Goal: Task Accomplishment & Management: Complete application form

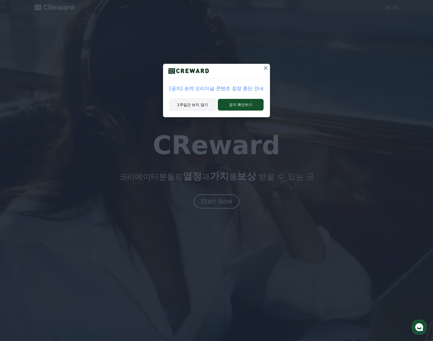
click at [198, 103] on button "1주일간 보지 않기" at bounding box center [192, 105] width 46 height 12
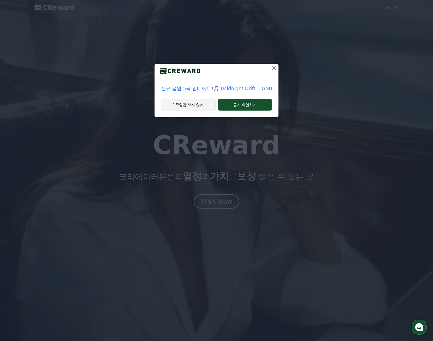
click at [192, 107] on button "1주일간 보지 않기" at bounding box center [188, 105] width 55 height 12
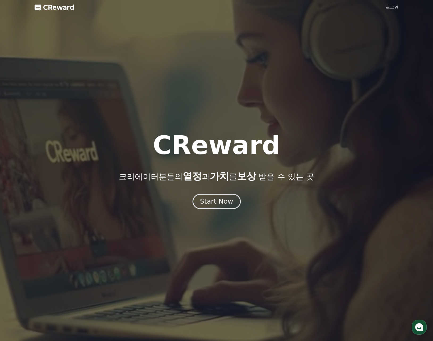
click at [219, 198] on div "Start Now" at bounding box center [216, 201] width 33 height 9
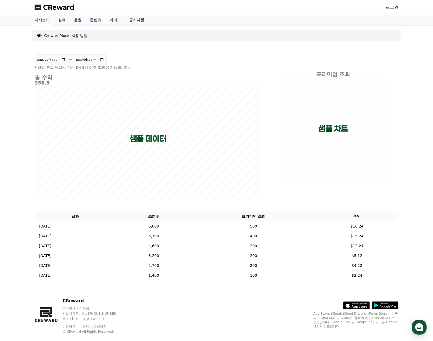
click at [65, 37] on p "CrewardMusic 사용 방법" at bounding box center [65, 35] width 43 height 5
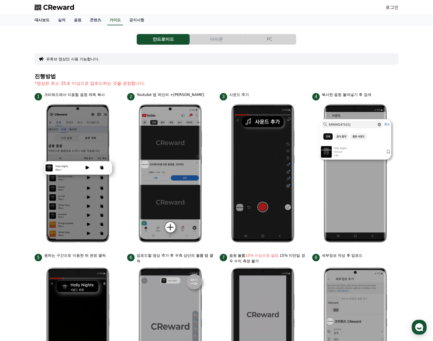
click at [41, 20] on link "대시보드" at bounding box center [41, 20] width 23 height 10
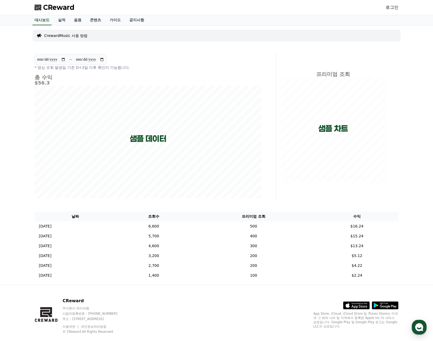
click at [57, 10] on span "CReward" at bounding box center [58, 7] width 31 height 9
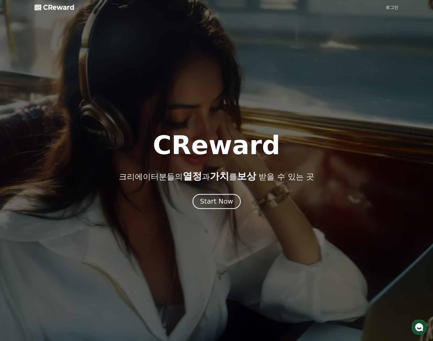
click at [212, 198] on div "Start Now" at bounding box center [216, 201] width 33 height 9
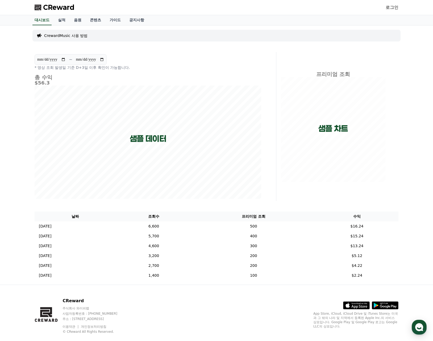
click at [393, 8] on link "로그인" at bounding box center [392, 7] width 13 height 6
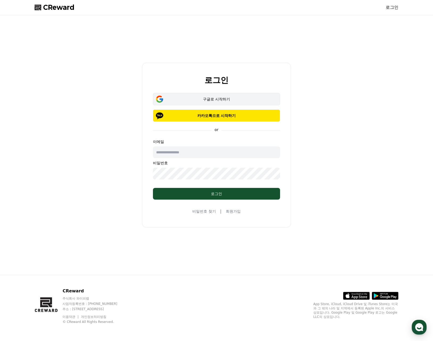
click at [222, 98] on div "구글로 시작하기" at bounding box center [217, 99] width 112 height 5
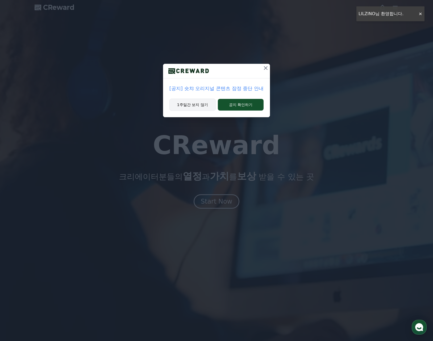
click at [196, 104] on button "1주일간 보지 않기" at bounding box center [192, 105] width 46 height 12
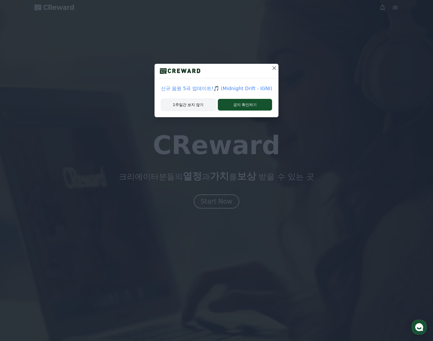
click at [186, 108] on button "1주일간 보지 않기" at bounding box center [188, 105] width 55 height 12
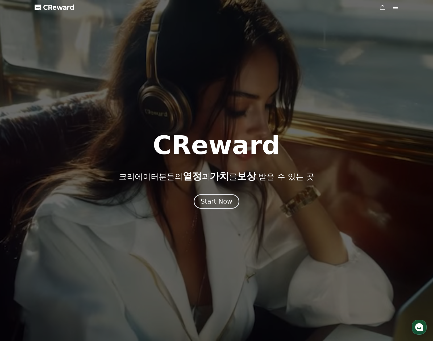
click at [391, 7] on div at bounding box center [388, 7] width 19 height 6
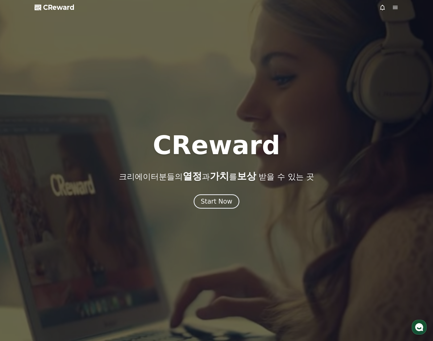
click at [395, 7] on icon at bounding box center [395, 7] width 5 height 3
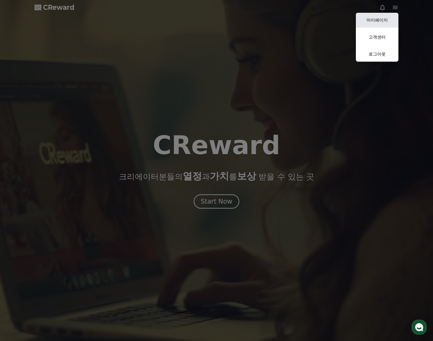
click at [370, 21] on link "마이페이지" at bounding box center [377, 20] width 43 height 15
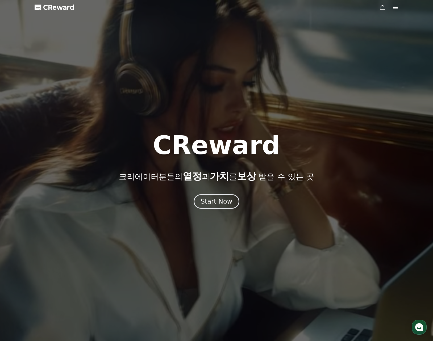
select select "**********"
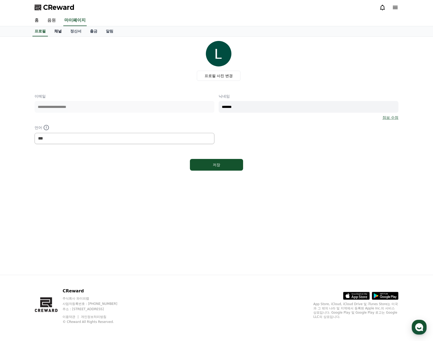
click at [54, 31] on link "채널" at bounding box center [58, 31] width 16 height 10
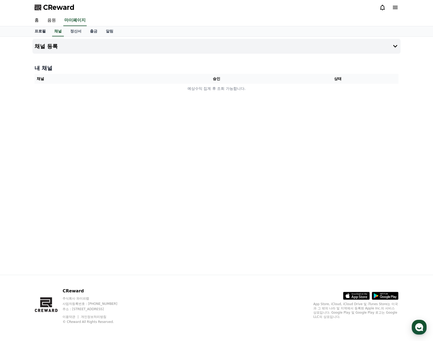
click at [41, 32] on link "프로필" at bounding box center [40, 31] width 20 height 10
select select "**********"
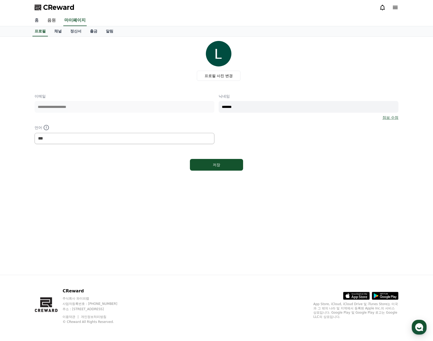
click at [38, 20] on link "홈" at bounding box center [36, 20] width 13 height 11
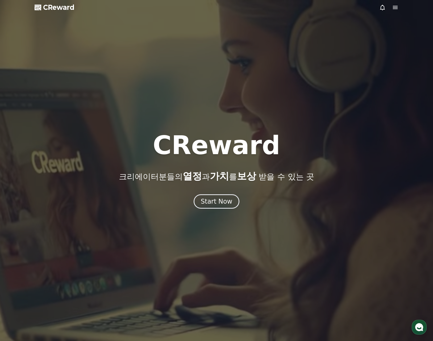
click at [52, 11] on span "CReward" at bounding box center [58, 7] width 31 height 9
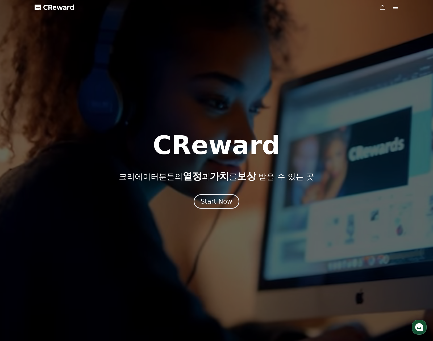
click at [395, 7] on icon at bounding box center [395, 7] width 6 height 6
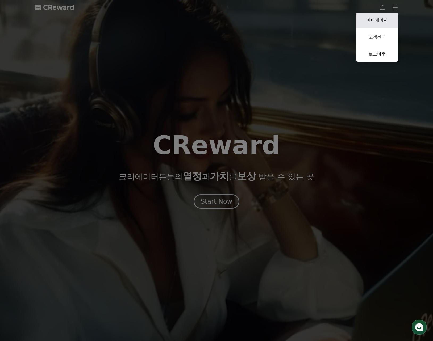
click at [378, 21] on link "마이페이지" at bounding box center [377, 20] width 43 height 15
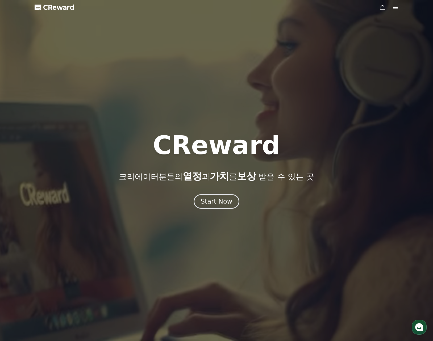
select select "**********"
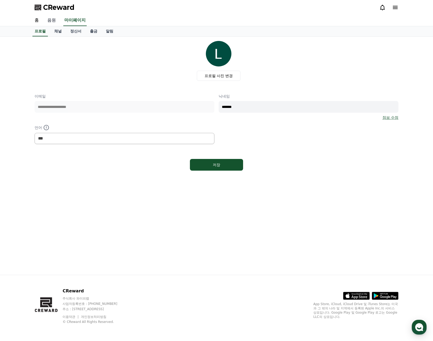
click at [56, 19] on link "음원" at bounding box center [51, 20] width 17 height 11
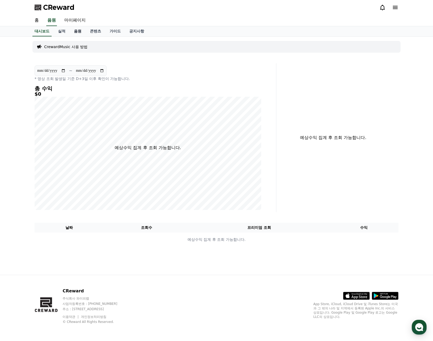
click at [76, 30] on link "음원" at bounding box center [78, 31] width 16 height 10
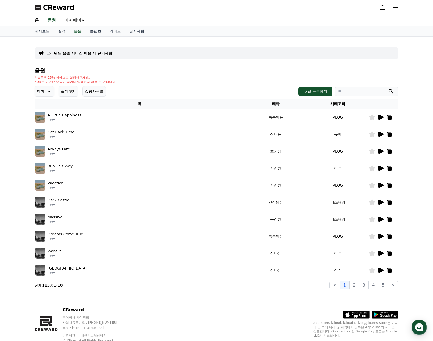
click at [359, 64] on div "크리워드 음원 서비스 이용 시 유의사항 음원 * 볼륨은 15% 이상으로 설정해주세요. * 35초 미만은 수익이 적거나 발생하지 않을 수 있습니…" at bounding box center [217, 165] width 364 height 249
click at [72, 19] on link "마이페이지" at bounding box center [75, 20] width 30 height 11
select select "**********"
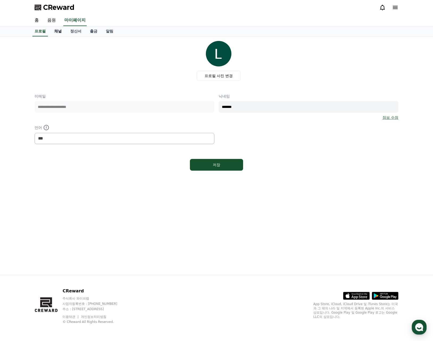
click at [56, 30] on link "채널" at bounding box center [58, 31] width 16 height 10
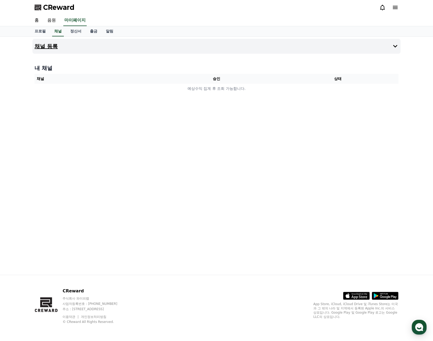
click at [47, 46] on h4 "채널 등록" at bounding box center [46, 46] width 23 height 6
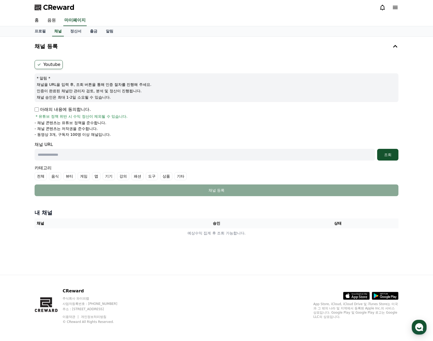
drag, startPoint x: 102, startPoint y: 59, endPoint x: 119, endPoint y: 67, distance: 18.6
click at [118, 67] on div "Youtube * 알림 * 채널을 URL을 입력 후, 조회 버튼을 통해 인증 절차를 진행해 주세요. 인증이 완료된 채널만 관리자 검토, 분석 …" at bounding box center [216, 128] width 368 height 140
click at [193, 148] on div "채널 URL 조회" at bounding box center [217, 151] width 364 height 19
click at [168, 9] on div "CReward" at bounding box center [216, 7] width 372 height 15
click at [72, 155] on input "text" at bounding box center [205, 155] width 341 height 12
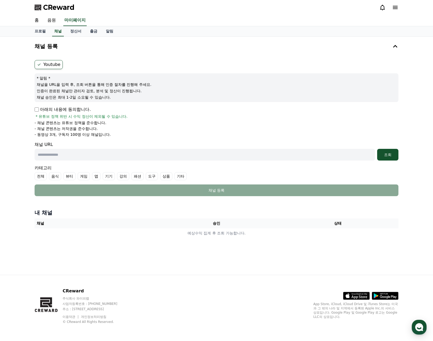
paste input "**********"
type input "**********"
click at [31, 198] on div "**********" at bounding box center [216, 156] width 372 height 238
click at [181, 177] on label "기타" at bounding box center [181, 176] width 12 height 8
click at [233, 172] on div "카테고리 전체 음식 뷰티 게임 앱 기기 강의 패션 도구 상품 기타" at bounding box center [217, 172] width 364 height 15
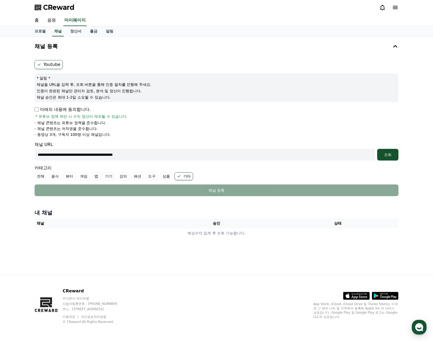
drag, startPoint x: 179, startPoint y: 223, endPoint x: 204, endPoint y: 215, distance: 26.3
click at [195, 222] on tr "채널 승인 상태" at bounding box center [217, 224] width 364 height 10
click at [206, 288] on div "CReward 주식회사 와이피랩 사업자등록번호 : 655-81-03655 주소 : 경기도 김포시 양촌읍 양곡로 495, 3층 305-비이16호…" at bounding box center [216, 308] width 372 height 66
drag, startPoint x: 103, startPoint y: 118, endPoint x: 123, endPoint y: 118, distance: 19.4
click at [114, 118] on span "* 유튜브 정책 위반 시 수익 정산이 제외될 수 있습니다." at bounding box center [82, 116] width 92 height 5
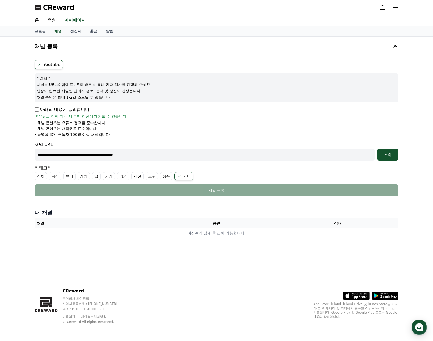
click at [129, 119] on div "아래의 내용에 동의합니다. * 유튜브 정책 위반 시 수익 정산이 제외될 수 있습니다." at bounding box center [217, 112] width 364 height 13
drag, startPoint x: 80, startPoint y: 123, endPoint x: 93, endPoint y: 127, distance: 14.3
click at [87, 126] on ul "- 채널 콘텐츠는 유튜브 정책을 준수합니다. - 채널 콘텐츠는 저작권을 준수합니다. - 동영상 3개, 구독자 100명 이상 채널입니다." at bounding box center [217, 128] width 364 height 17
click at [95, 128] on p "- 채널 콘텐츠는 저작권을 준수합니다." at bounding box center [66, 128] width 63 height 5
click at [215, 211] on h4 "내 채널" at bounding box center [217, 212] width 364 height 7
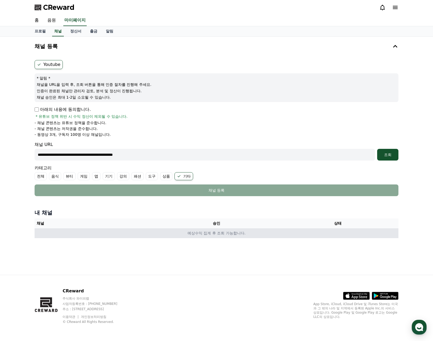
drag, startPoint x: 199, startPoint y: 219, endPoint x: 229, endPoint y: 232, distance: 33.0
click at [229, 232] on div "내 채널 채널 승인 상태 예상수익 집계 후 조회 가능합니다." at bounding box center [216, 224] width 368 height 34
click at [231, 232] on td "예상수익 집계 후 조회 가능합니다." at bounding box center [217, 234] width 364 height 10
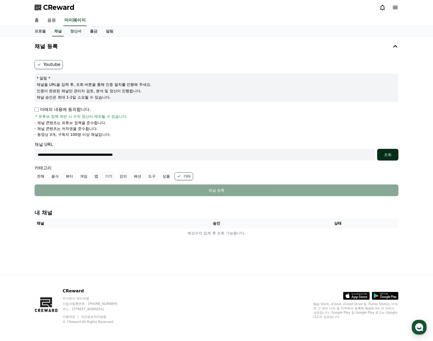
click at [389, 158] on button "조회" at bounding box center [387, 155] width 21 height 12
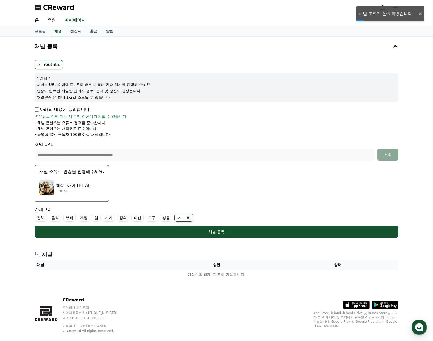
click at [75, 171] on p "채널 소유주 인증을 진행해주세요." at bounding box center [71, 172] width 65 height 6
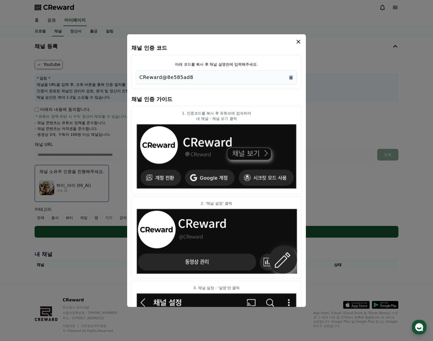
click at [171, 74] on p "CReward@8e585ad8" at bounding box center [166, 76] width 54 height 7
click at [289, 76] on icon "Copy to clipboard" at bounding box center [290, 76] width 5 height 5
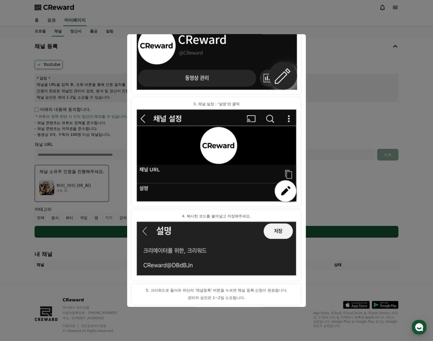
scroll to position [186, 0]
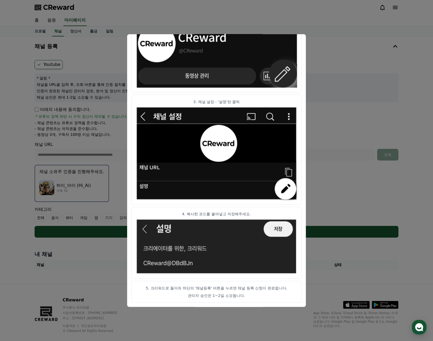
drag, startPoint x: 189, startPoint y: 288, endPoint x: 235, endPoint y: 292, distance: 45.9
click at [225, 292] on article "5. 크리워드로 돌아와 하단의 '채널등록' 버튼을 누르면 채널 등록 신청이 완료됩니다. 관리자 승인은 1~2일 소요됩니다." at bounding box center [216, 292] width 170 height 22
click at [235, 292] on article "5. 크리워드로 돌아와 하단의 '채널등록' 버튼을 누르면 채널 등록 신청이 완료됩니다. 관리자 승인은 1~2일 소요됩니다." at bounding box center [216, 292] width 170 height 22
drag, startPoint x: 232, startPoint y: 298, endPoint x: 245, endPoint y: 298, distance: 13.0
click at [242, 298] on article "5. 크리워드로 돌아와 하단의 '채널등록' 버튼을 누르면 채널 등록 신청이 완료됩니다. 관리자 승인은 1~2일 소요됩니다." at bounding box center [216, 292] width 170 height 22
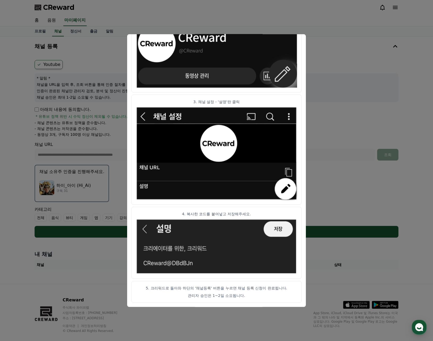
click at [245, 298] on article "5. 크리워드로 돌아와 하단의 '채널등록' 버튼을 누르면 채널 등록 신청이 완료됩니다. 관리자 승인은 1~2일 소요됩니다." at bounding box center [216, 292] width 170 height 22
click at [319, 275] on button "close modal" at bounding box center [216, 170] width 433 height 341
click at [319, 275] on td "예상수익 집계 후 조회 가능합니다." at bounding box center [217, 275] width 364 height 10
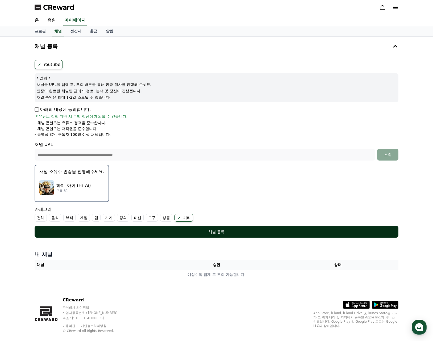
click at [208, 233] on div "채널 등록" at bounding box center [216, 231] width 343 height 5
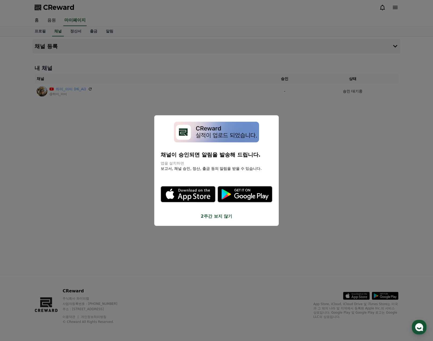
drag, startPoint x: 231, startPoint y: 155, endPoint x: 236, endPoint y: 155, distance: 5.1
click at [236, 155] on p "채널이 승인되면 알림을 발송해 드립니다." at bounding box center [217, 154] width 112 height 7
click at [239, 156] on p "채널이 승인되면 알림을 발송해 드립니다." at bounding box center [217, 154] width 112 height 7
click at [228, 133] on img "modal" at bounding box center [216, 132] width 85 height 21
drag, startPoint x: 215, startPoint y: 152, endPoint x: 233, endPoint y: 155, distance: 18.8
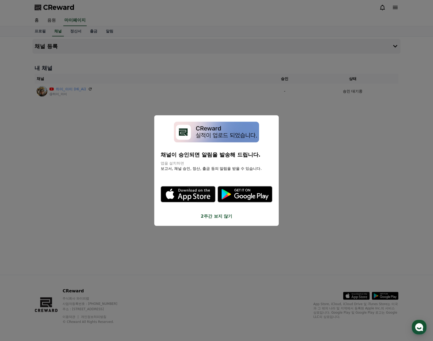
click at [232, 155] on div "채널이 승인되면 알림을 발송해 드립니다. 앱을 설치하면 보고서, 채널 승인, 정산, 출금 등의 알림을 받을 수 있습니다." at bounding box center [217, 147] width 112 height 50
click at [204, 157] on p "채널이 승인되면 알림을 발송해 드립니다." at bounding box center [217, 154] width 112 height 7
click at [197, 158] on p "채널이 승인되면 알림을 발송해 드립니다." at bounding box center [217, 154] width 112 height 7
click at [204, 169] on icon "modal" at bounding box center [188, 194] width 55 height 55
click at [129, 206] on button "close modal" at bounding box center [216, 170] width 433 height 341
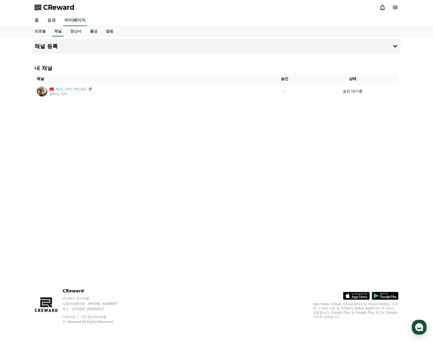
click at [278, 121] on div "채널 등록 내 채널 채널 승인 상태 하이_아이 (Hi_Ai) @하이_아이 - 승인 대기중" at bounding box center [216, 156] width 372 height 238
click at [175, 123] on div "채널 등록 내 채널 채널 승인 상태 하이_아이 (Hi_Ai) @하이_아이 - 승인 대기중" at bounding box center [216, 156] width 372 height 238
click at [214, 155] on div "채널 등록 내 채널 채널 승인 상태 하이_아이 (Hi_Ai) @하이_아이 - 승인 대기중" at bounding box center [216, 156] width 372 height 238
